Goal: Contribute content: Contribute content

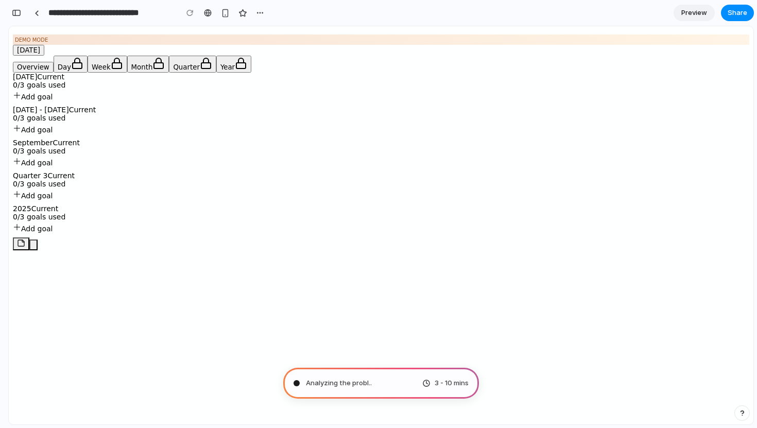
type input "**********"
click at [17, 9] on button "button" at bounding box center [16, 13] width 16 height 16
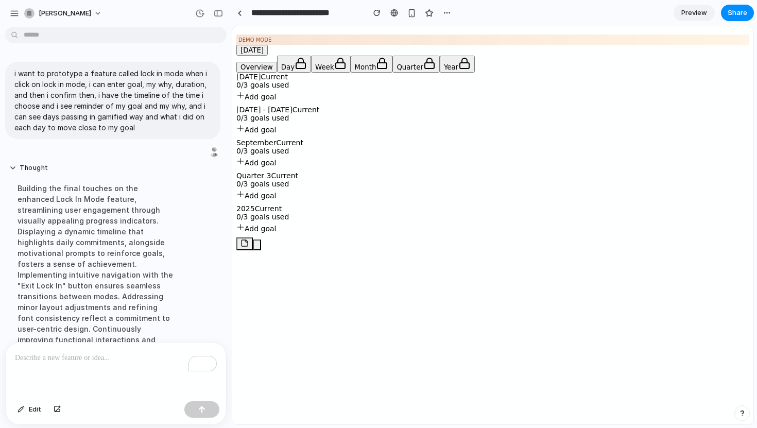
scroll to position [216, 0]
